Goal: Information Seeking & Learning: Learn about a topic

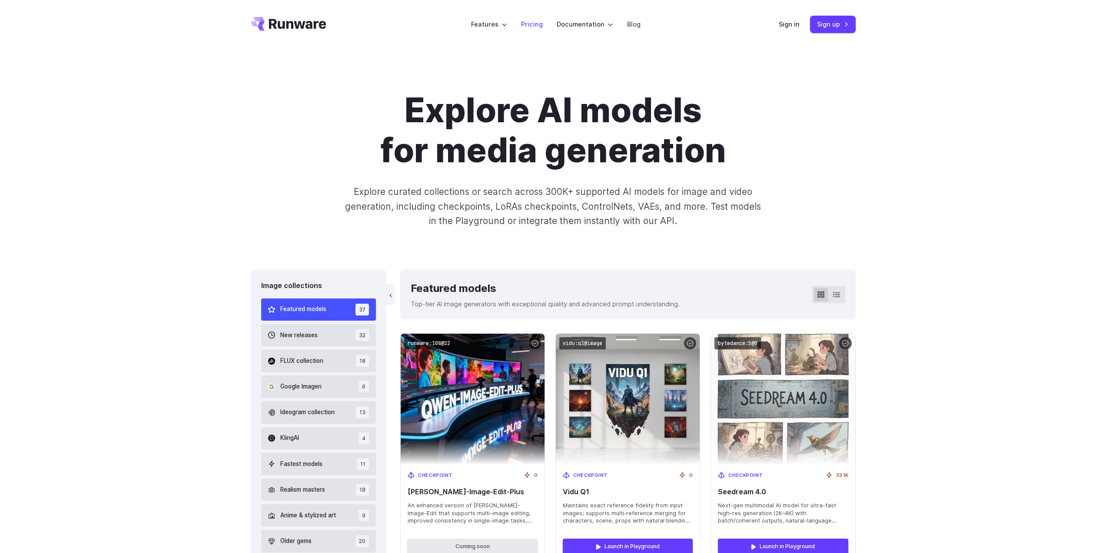
click at [537, 22] on link "Pricing" at bounding box center [532, 24] width 22 height 10
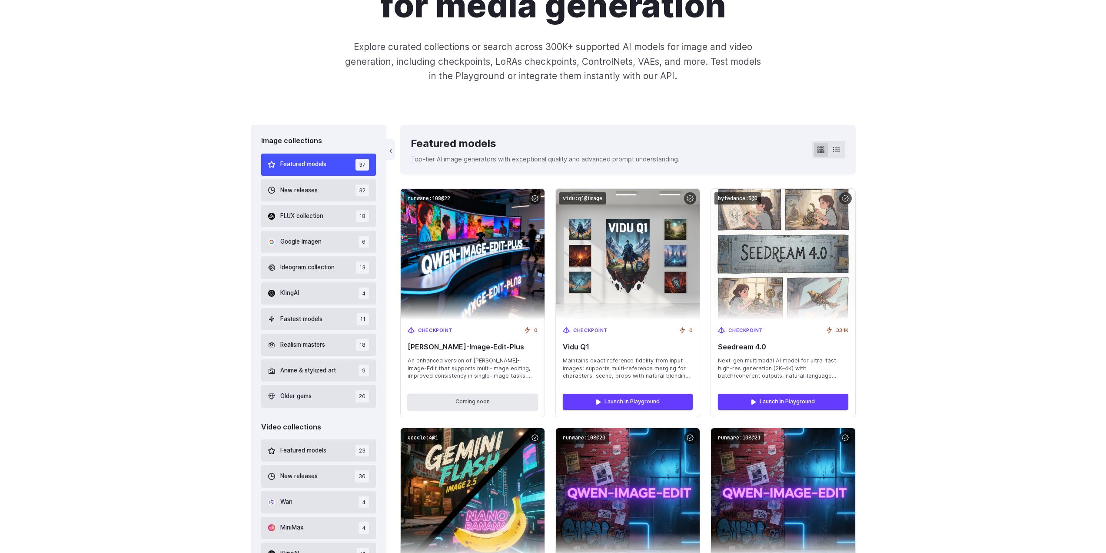
scroll to position [217, 0]
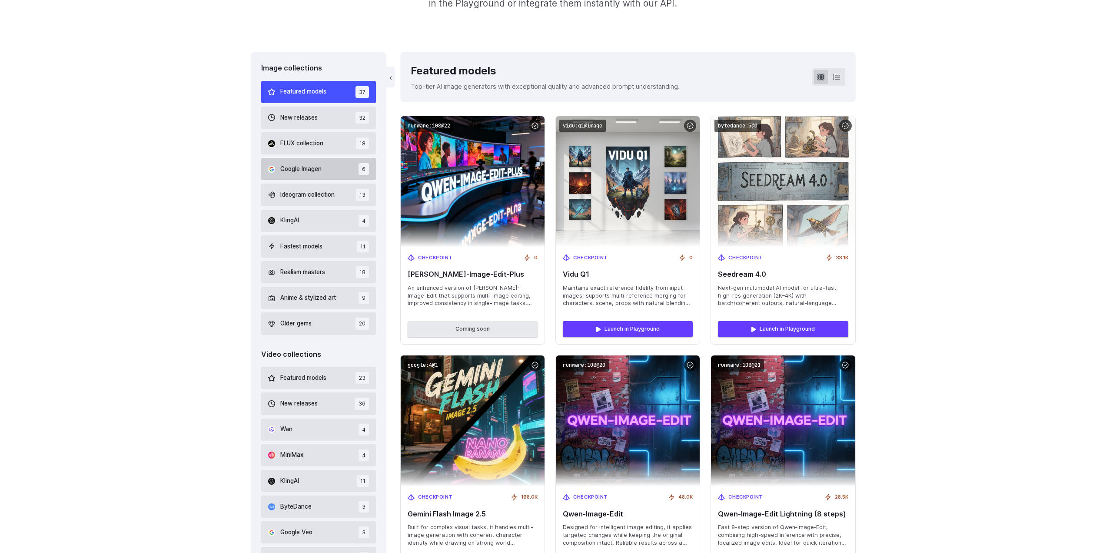
click at [323, 164] on button "Google Imagen 6" at bounding box center [318, 169] width 115 height 22
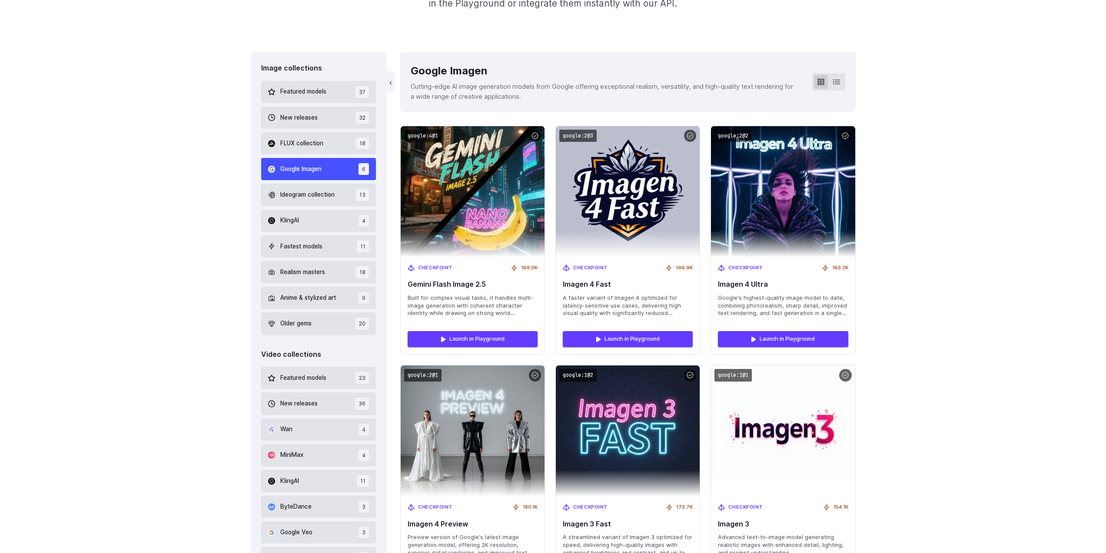
scroll to position [214, 0]
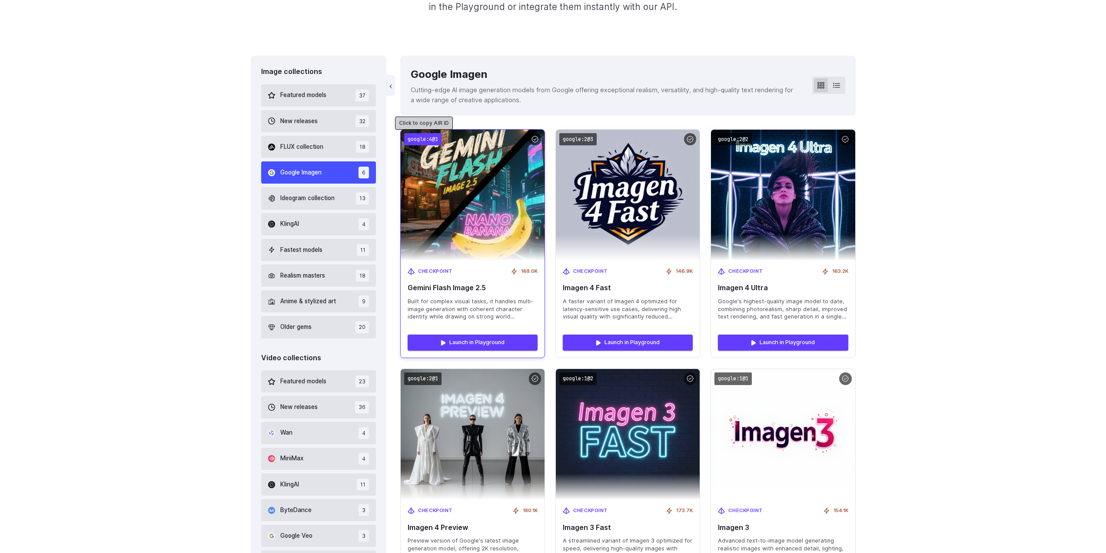
click at [426, 140] on code "google:4@1" at bounding box center [422, 139] width 37 height 13
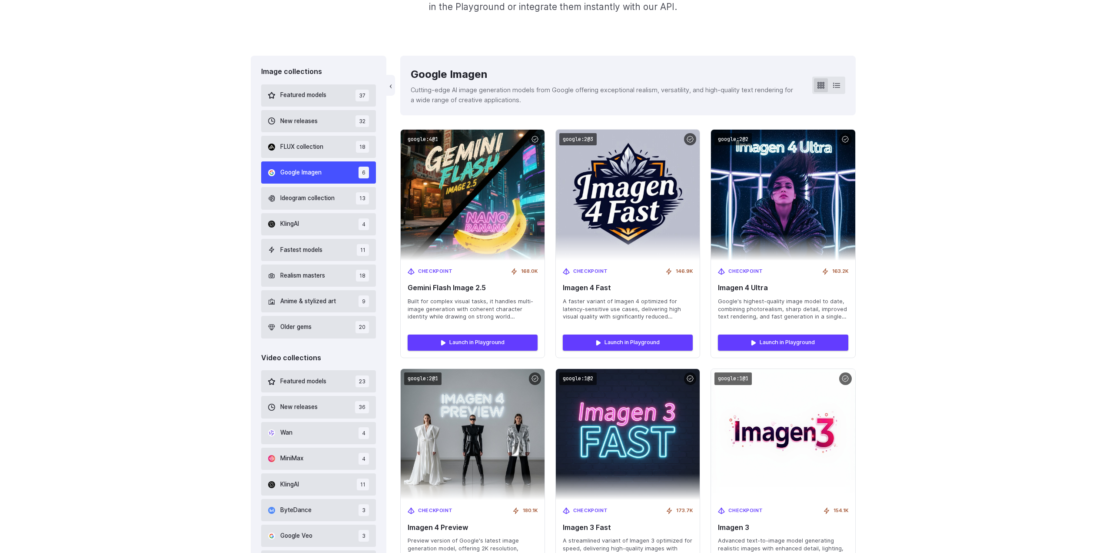
click at [921, 124] on div "Image collections Featured models 37 New releases 32 FLUX collection 18 Google …" at bounding box center [553, 405] width 1106 height 699
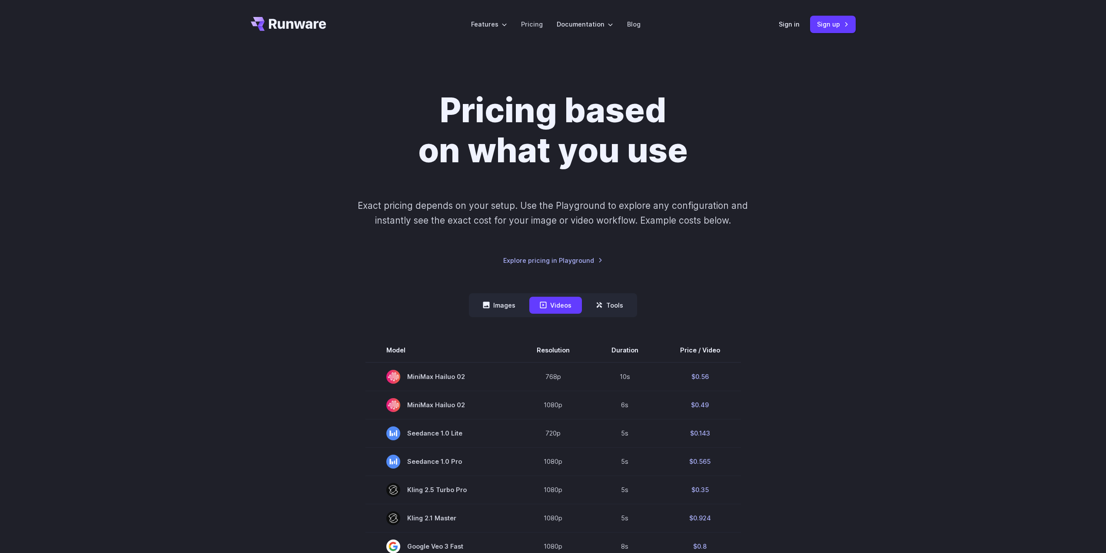
scroll to position [145, 0]
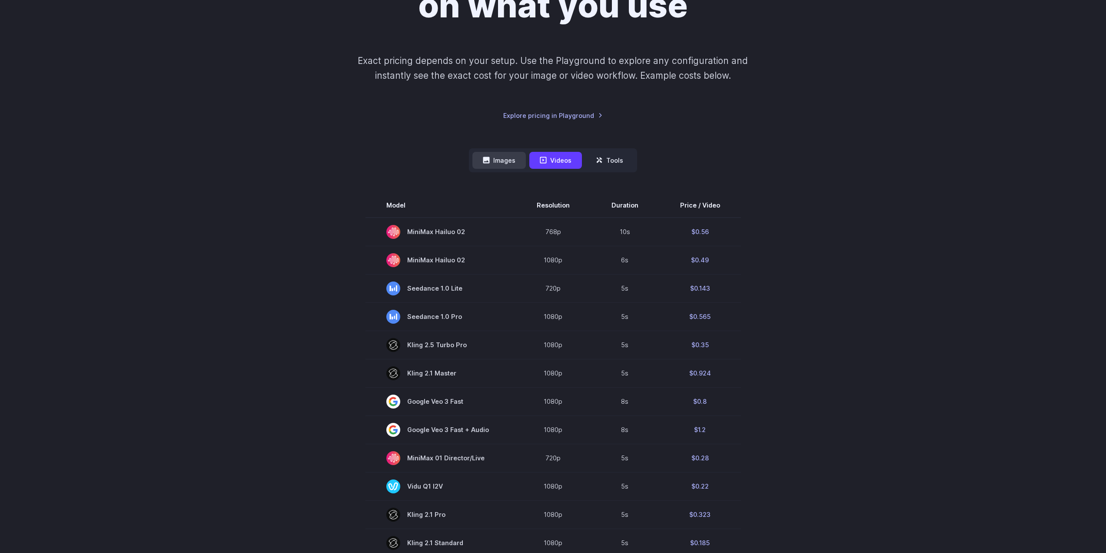
click at [509, 160] on button "Images" at bounding box center [499, 160] width 53 height 17
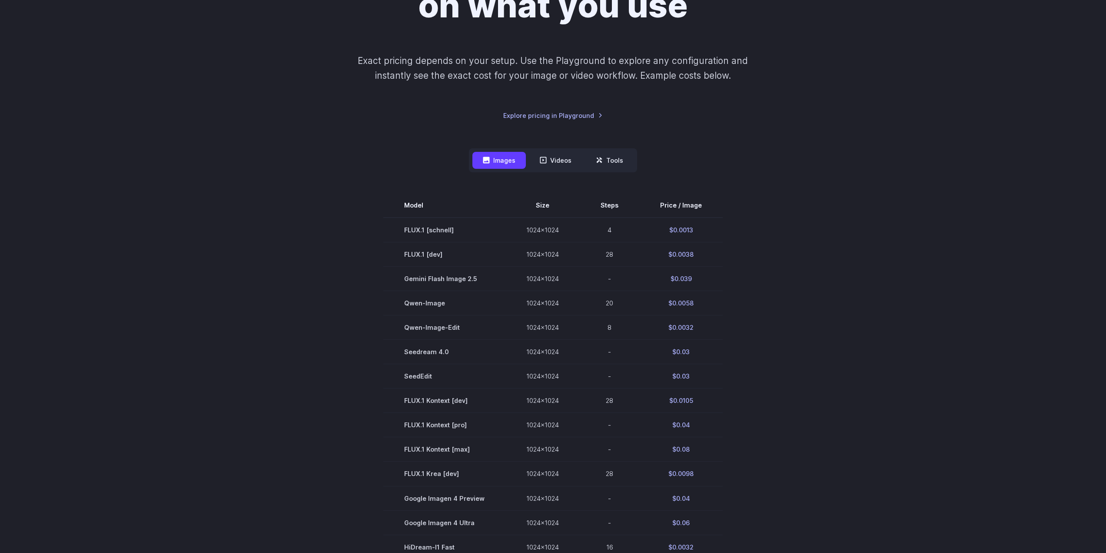
click at [756, 164] on div "Images Videos Tools ****** ****** ***** Model Size Steps Price / Image FLUX.1 […" at bounding box center [553, 426] width 605 height 556
click at [448, 279] on span "Gemini Flash Image 2.5" at bounding box center [444, 278] width 80 height 10
copy tr "Gemini Flash Image 2.5"
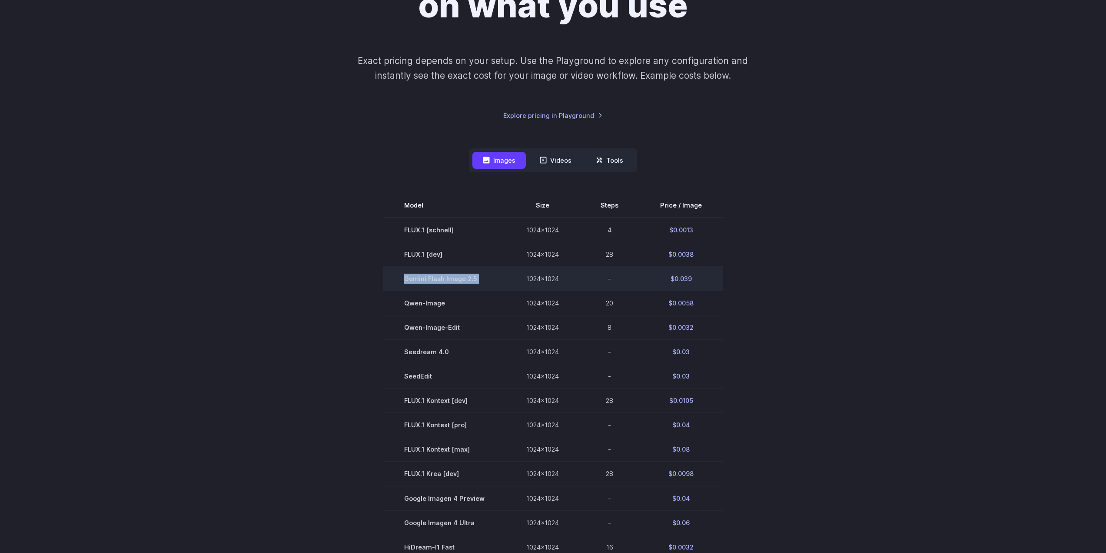
click at [446, 280] on span "Gemini Flash Image 2.5" at bounding box center [444, 278] width 80 height 10
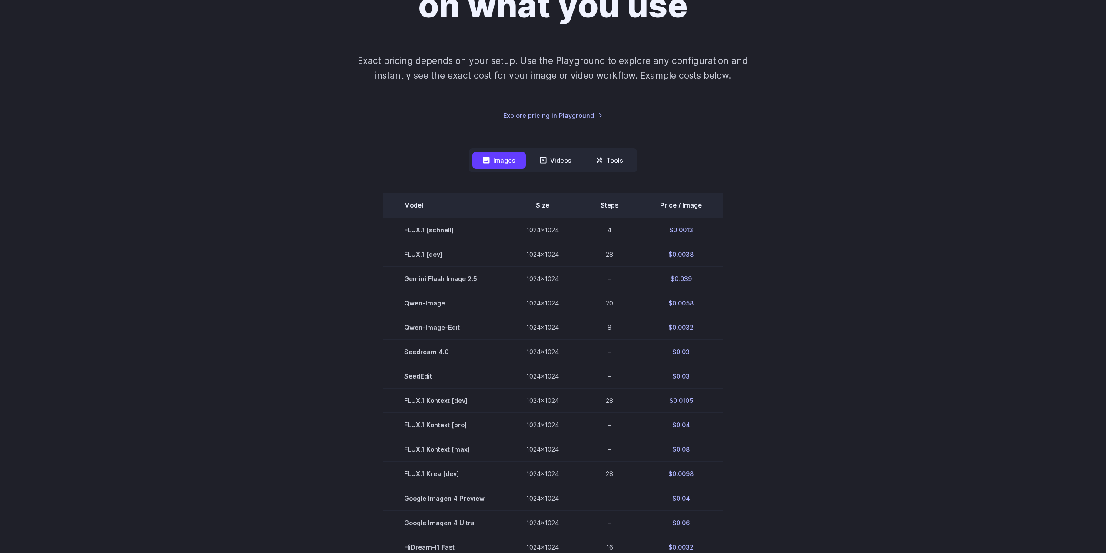
drag, startPoint x: 614, startPoint y: 202, endPoint x: 609, endPoint y: 196, distance: 8.0
